Goal: Communication & Community: Answer question/provide support

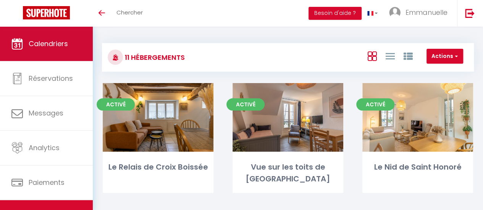
click at [59, 45] on span "Calendriers" at bounding box center [48, 44] width 39 height 10
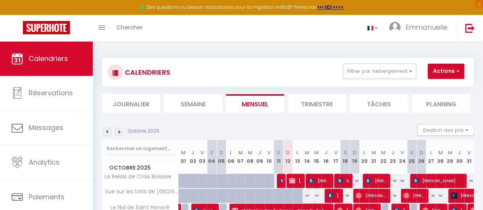
click at [119, 131] on img at bounding box center [119, 132] width 8 height 8
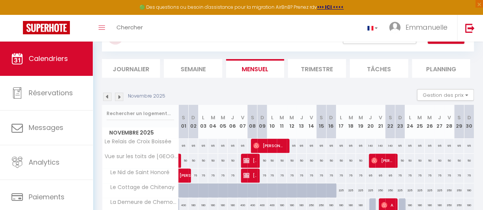
scroll to position [38, 0]
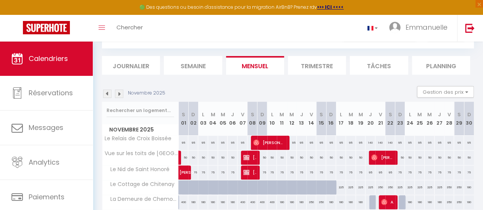
click at [119, 94] on img at bounding box center [119, 94] width 8 height 8
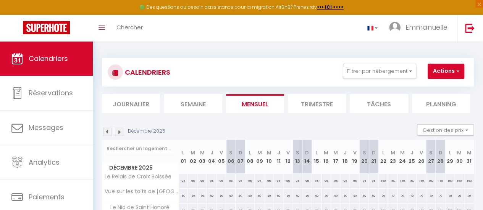
scroll to position [0, 0]
click at [120, 130] on img at bounding box center [119, 132] width 8 height 8
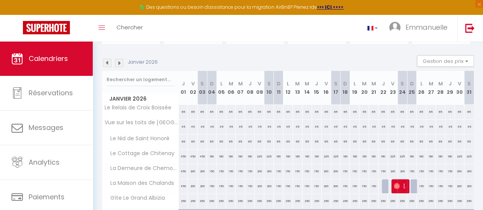
scroll to position [76, 0]
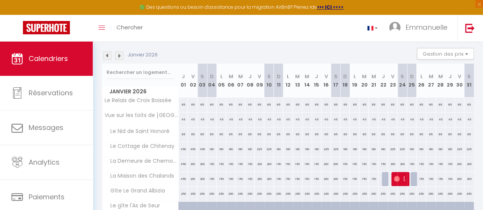
click at [120, 55] on img at bounding box center [119, 56] width 8 height 8
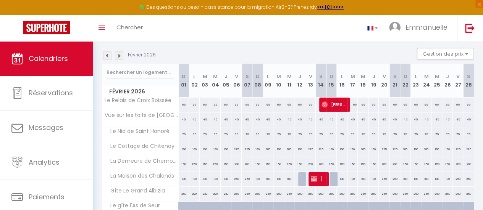
click at [106, 54] on img at bounding box center [107, 56] width 8 height 8
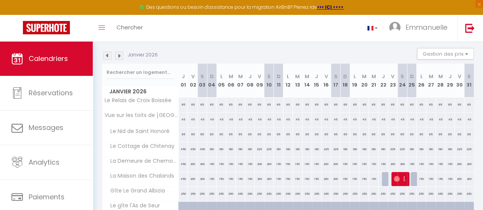
click at [121, 56] on img at bounding box center [119, 56] width 8 height 8
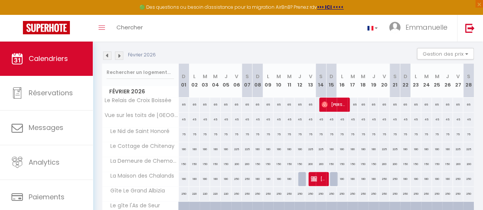
click at [121, 56] on img at bounding box center [119, 56] width 8 height 8
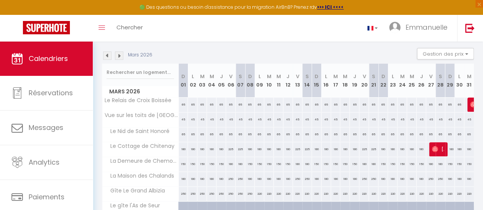
click at [121, 55] on img at bounding box center [119, 56] width 8 height 8
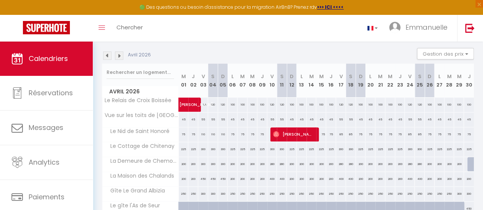
click at [107, 55] on img at bounding box center [107, 56] width 8 height 8
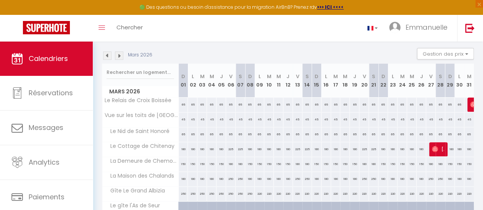
click at [120, 55] on img at bounding box center [119, 56] width 8 height 8
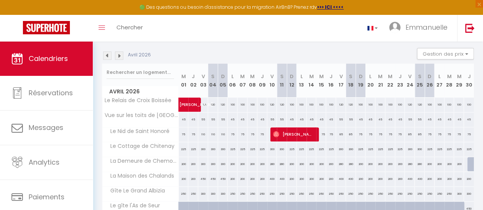
click at [121, 54] on img at bounding box center [119, 56] width 8 height 8
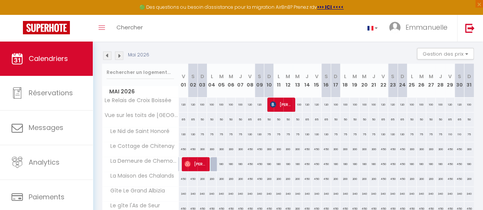
click at [120, 55] on img at bounding box center [119, 56] width 8 height 8
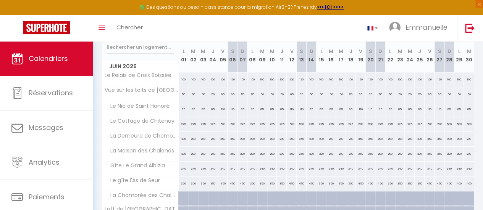
scroll to position [86, 0]
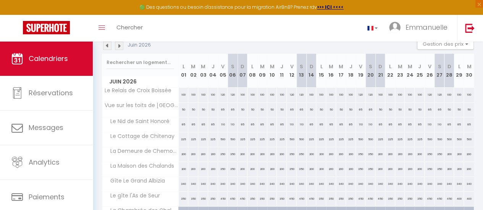
click at [119, 46] on img at bounding box center [119, 46] width 8 height 8
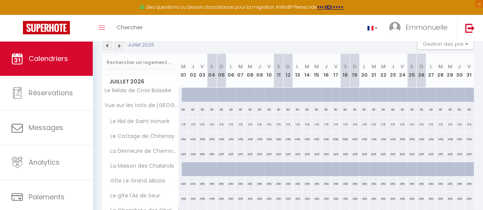
click at [119, 45] on img at bounding box center [119, 46] width 8 height 8
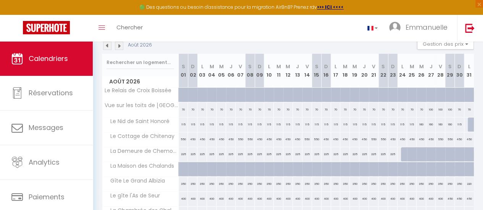
click at [119, 45] on img at bounding box center [119, 46] width 8 height 8
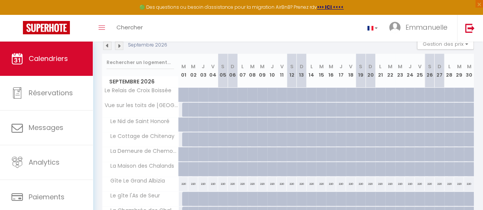
click at [108, 44] on img at bounding box center [107, 46] width 8 height 8
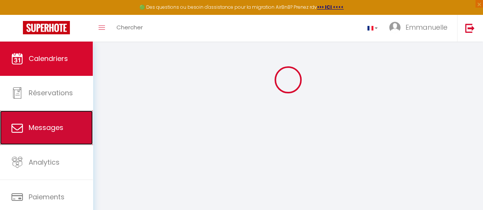
click at [60, 129] on span "Messages" at bounding box center [46, 128] width 35 height 10
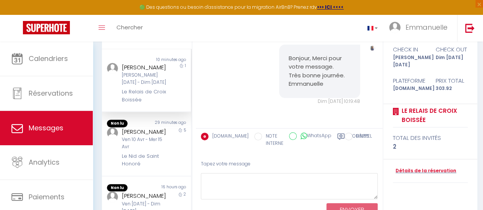
scroll to position [62, 0]
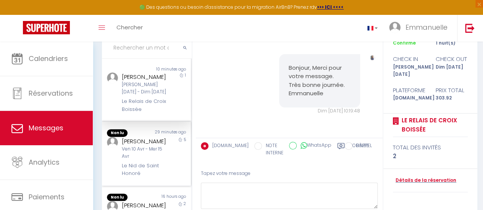
click at [135, 137] on div "[PERSON_NAME]" at bounding box center [145, 141] width 47 height 9
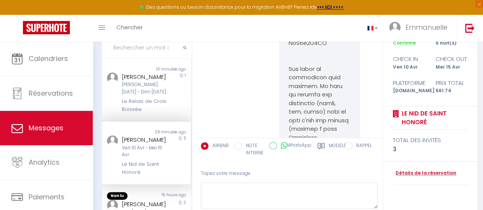
scroll to position [540, 0]
